Goal: Information Seeking & Learning: Understand process/instructions

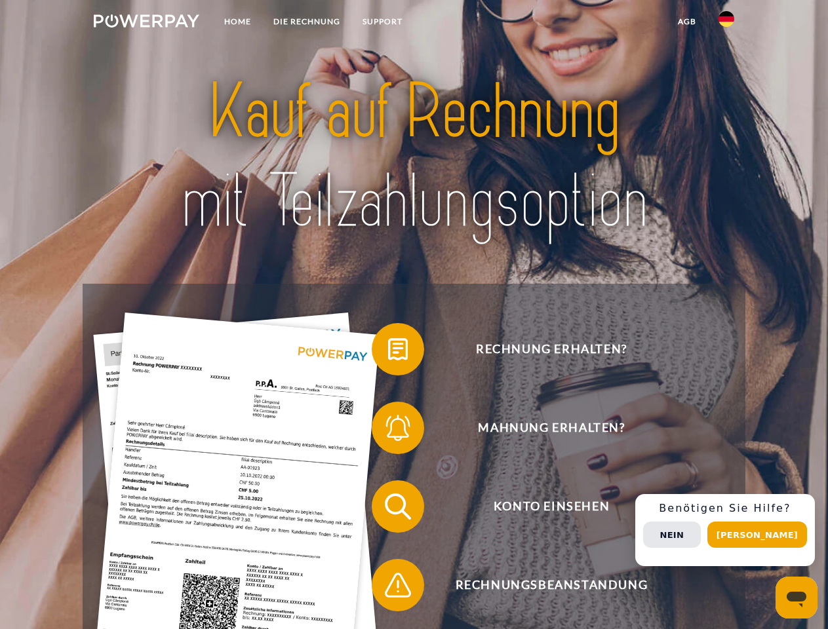
click at [146, 23] on img at bounding box center [147, 20] width 106 height 13
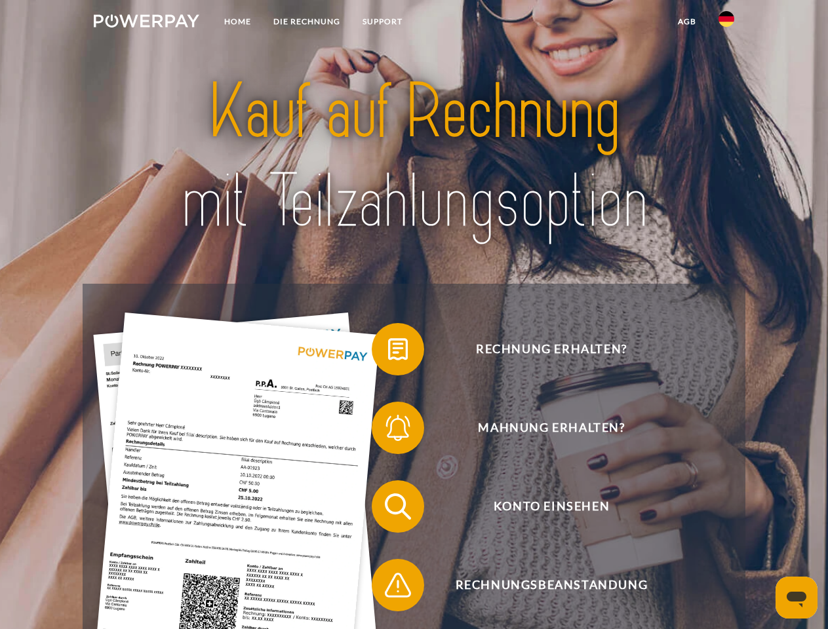
click at [726, 23] on img at bounding box center [727, 19] width 16 height 16
click at [686, 22] on link "agb" at bounding box center [687, 22] width 41 height 24
click at [388, 352] on span at bounding box center [379, 350] width 66 height 66
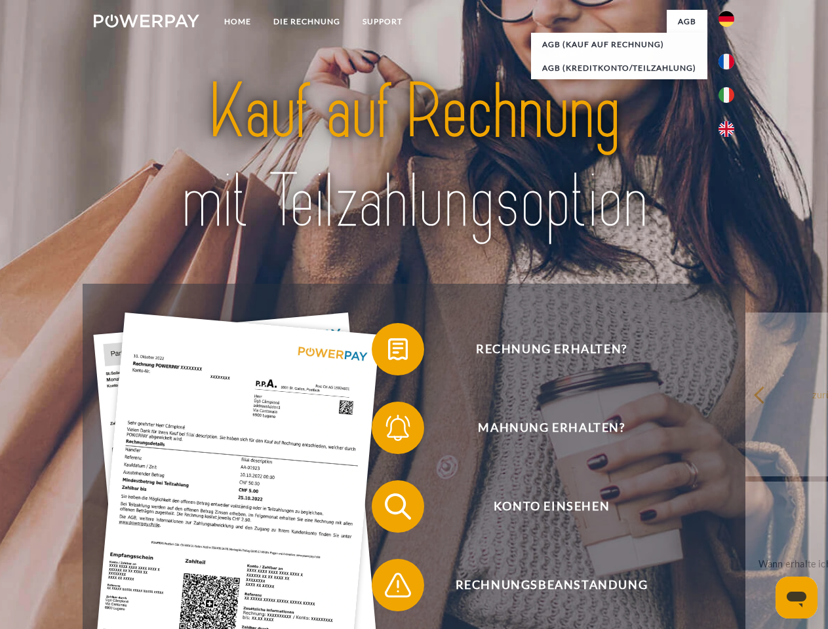
click at [388, 431] on span at bounding box center [379, 428] width 66 height 66
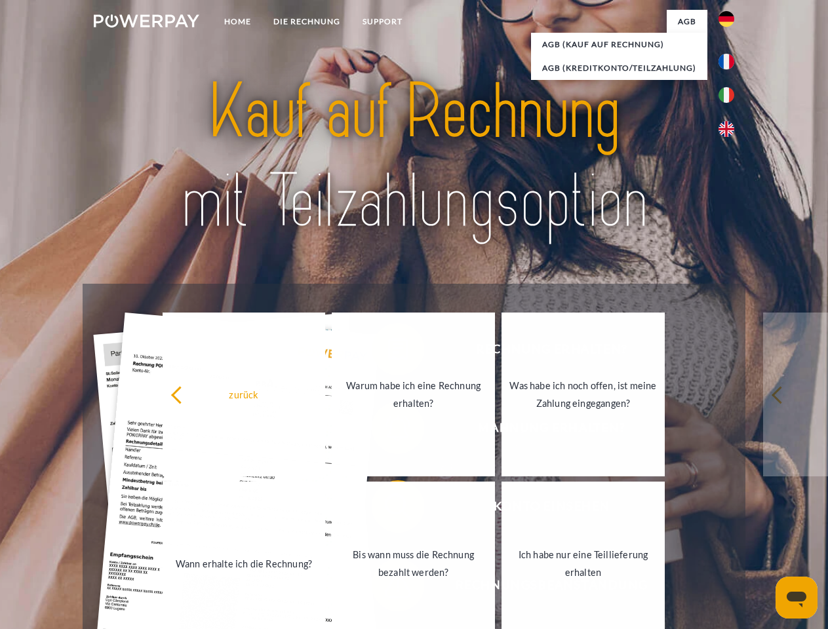
click at [388, 509] on link "Bis wann muss die Rechnung bezahlt werden?" at bounding box center [413, 564] width 163 height 164
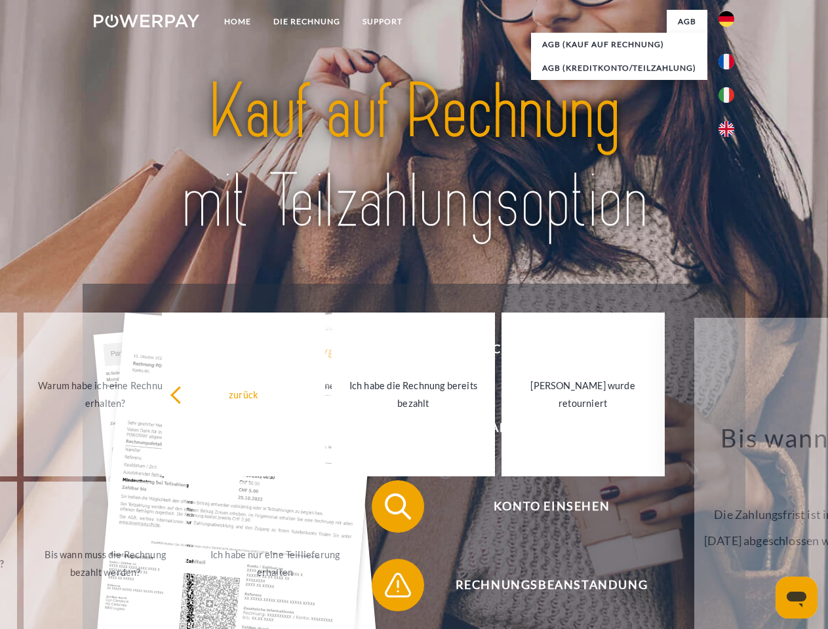
click at [388, 588] on span at bounding box center [379, 586] width 66 height 66
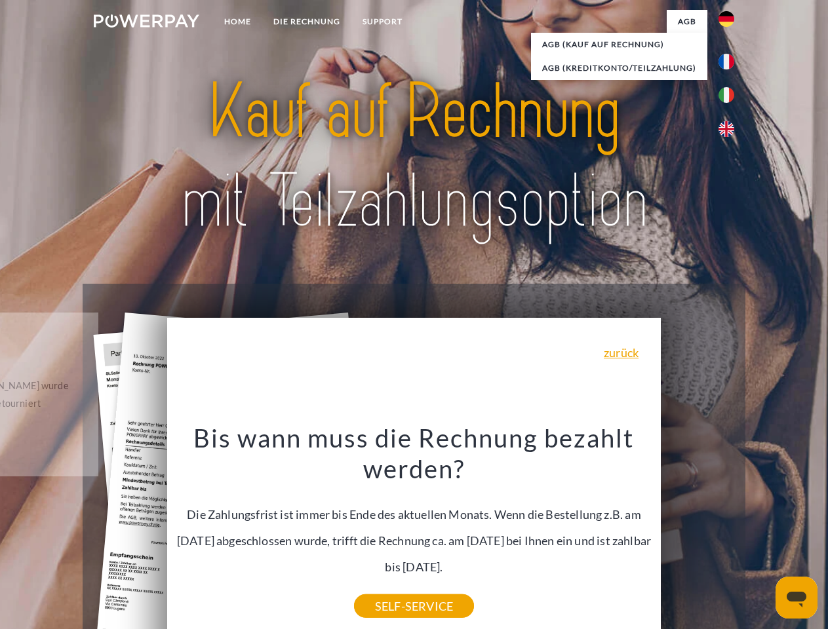
click at [730, 530] on div "Rechnung erhalten? Mahnung erhalten? Konto einsehen" at bounding box center [414, 546] width 662 height 525
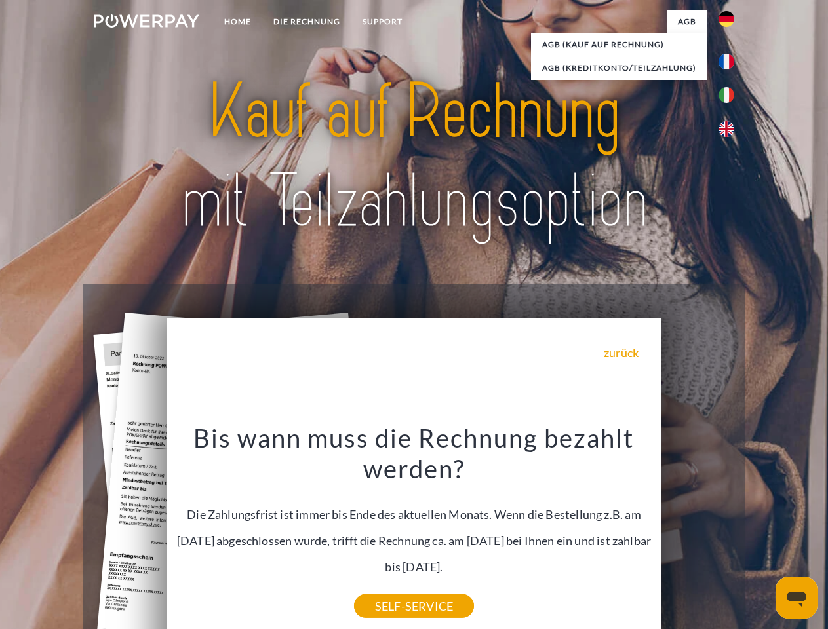
click at [698, 533] on span "Konto einsehen" at bounding box center [551, 507] width 321 height 52
click at [762, 535] on header "Home DIE RECHNUNG SUPPORT" at bounding box center [414, 452] width 828 height 905
